Goal: Check status

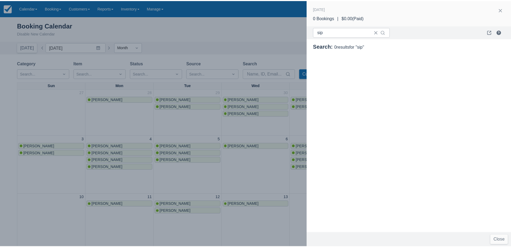
scroll to position [135, 0]
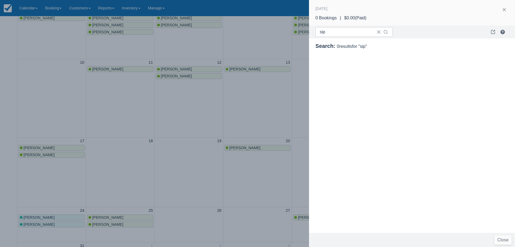
drag, startPoint x: 193, startPoint y: 134, endPoint x: 191, endPoint y: 219, distance: 85.1
click at [193, 134] on div at bounding box center [257, 123] width 515 height 247
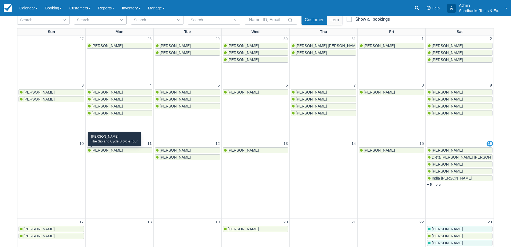
scroll to position [188, 0]
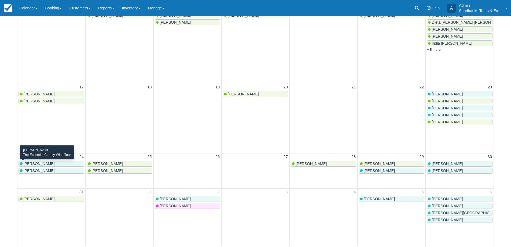
click at [43, 165] on span "[PERSON_NAME]" at bounding box center [39, 163] width 31 height 4
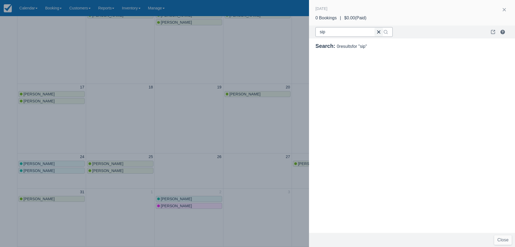
click at [376, 33] on button "button" at bounding box center [378, 32] width 9 height 9
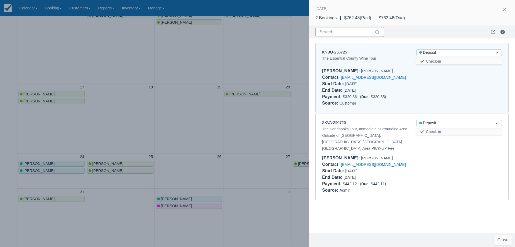
click at [233, 133] on div at bounding box center [257, 123] width 515 height 247
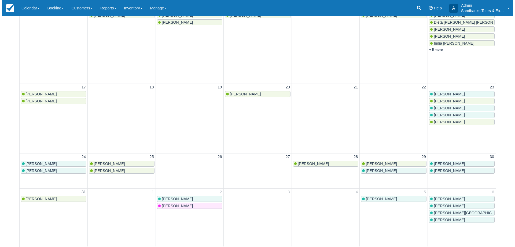
scroll to position [108, 0]
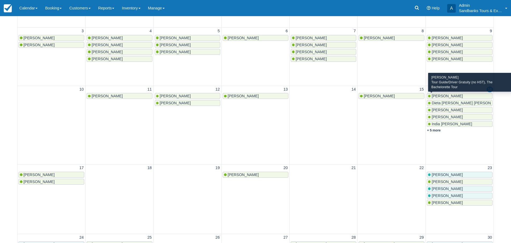
click at [442, 94] on span "[PERSON_NAME]" at bounding box center [447, 96] width 31 height 4
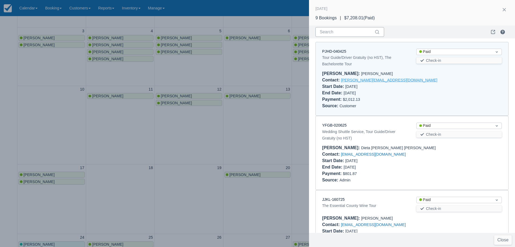
scroll to position [0, 0]
click at [329, 52] on link "PJHD-040425" at bounding box center [334, 52] width 24 height 4
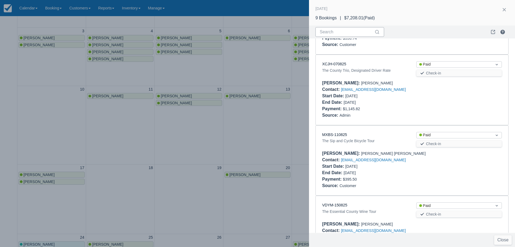
scroll to position [465, 0]
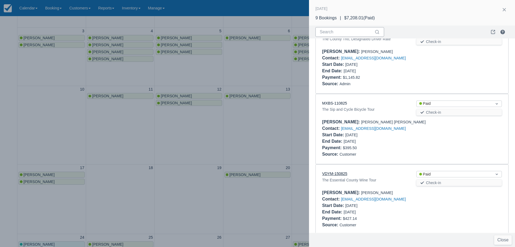
click at [337, 171] on link "VDYM-150825" at bounding box center [334, 173] width 25 height 4
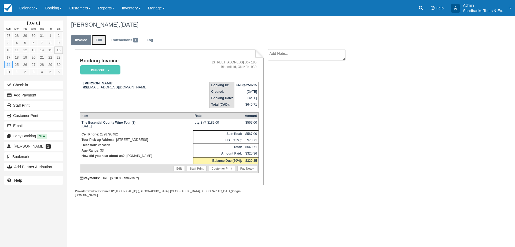
drag, startPoint x: 98, startPoint y: 44, endPoint x: 324, endPoint y: 75, distance: 228.7
click at [97, 44] on link "Edit" at bounding box center [99, 40] width 14 height 10
